Goal: Task Accomplishment & Management: Use online tool/utility

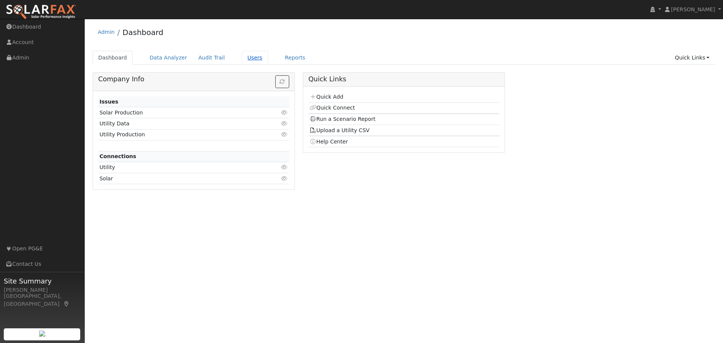
click at [242, 59] on link "Users" at bounding box center [255, 58] width 26 height 14
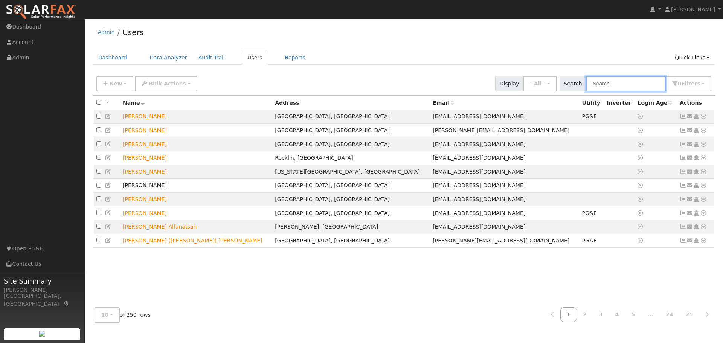
click at [627, 85] on input "text" at bounding box center [626, 83] width 80 height 15
type input "kanan"
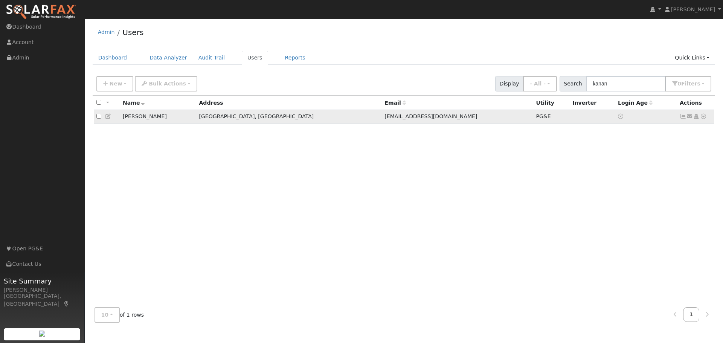
click at [702, 119] on icon at bounding box center [703, 116] width 7 height 5
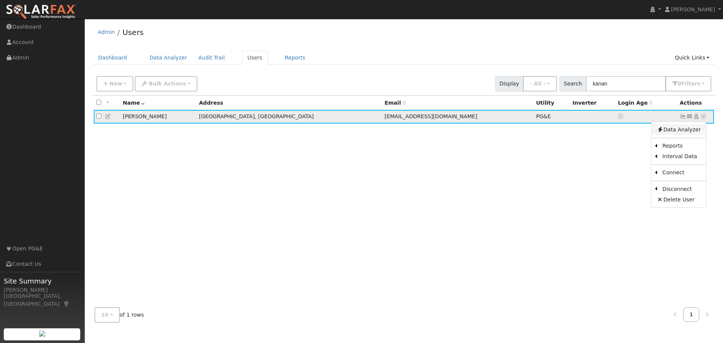
click at [672, 134] on link "Data Analyzer" at bounding box center [679, 129] width 55 height 11
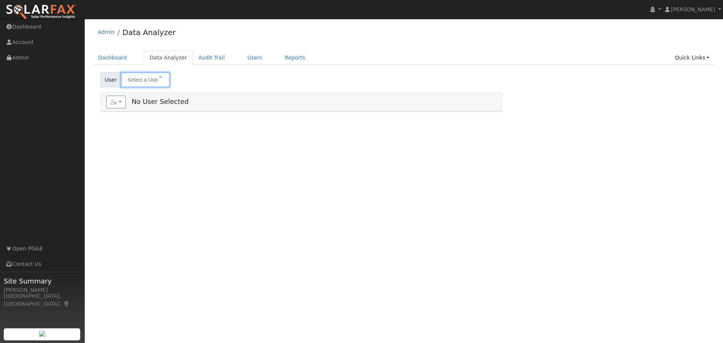
type input "[PERSON_NAME]"
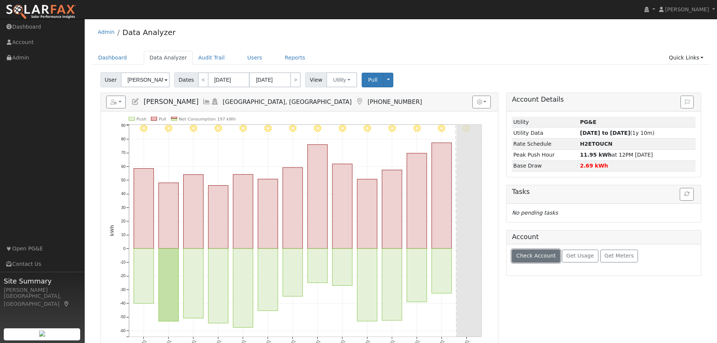
click at [536, 255] on span "Check Account" at bounding box center [537, 256] width 40 height 6
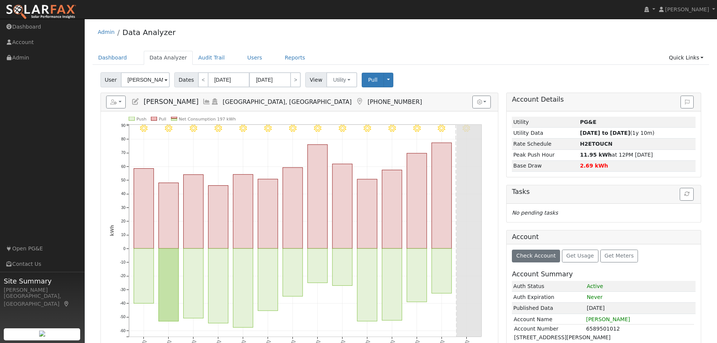
scroll to position [63, 0]
